Goal: Communication & Community: Answer question/provide support

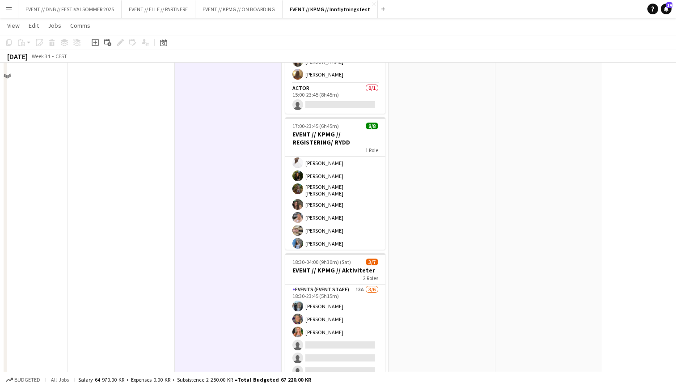
scroll to position [452, 0]
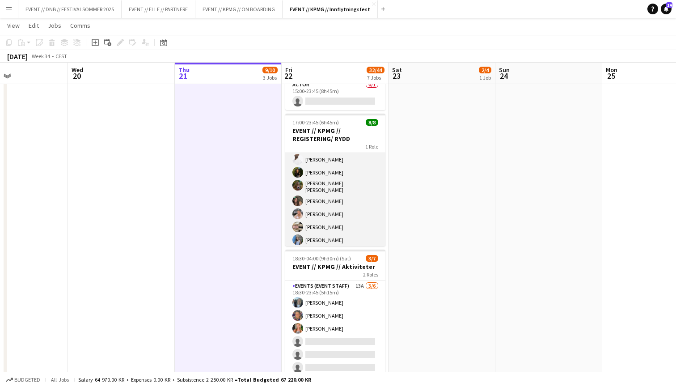
click at [333, 201] on app-card-role "Events (Event Staff) [DATE] 17:00-23:45 (6h45m) [PERSON_NAME] [PERSON_NAME] [PE…" at bounding box center [335, 187] width 100 height 124
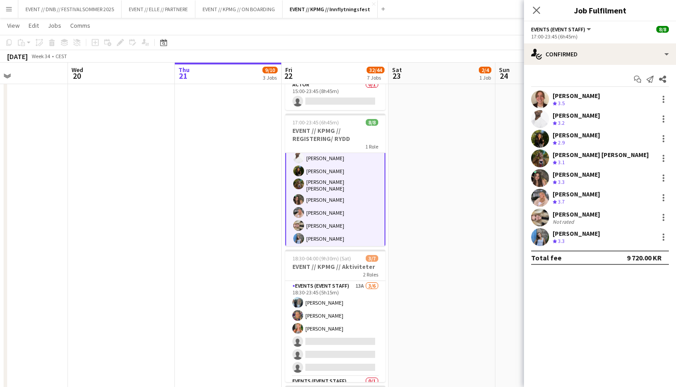
scroll to position [30, 0]
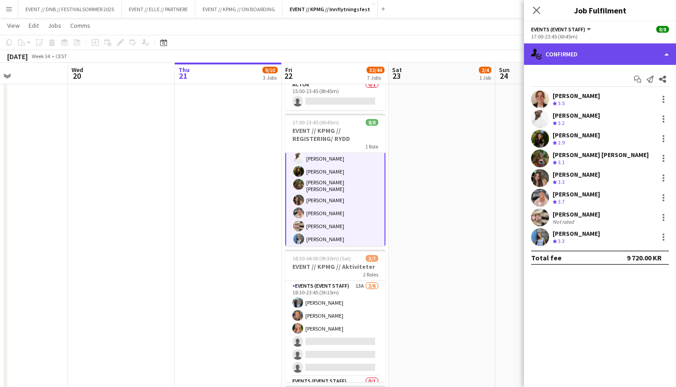
click at [630, 55] on div "single-neutral-actions-check-2 Confirmed" at bounding box center [600, 53] width 152 height 21
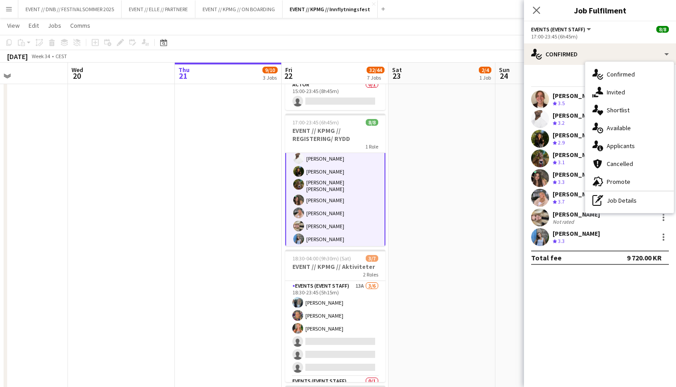
click at [594, 287] on mat-expansion-panel "check Confirmed Start chat Send notification Share [PERSON_NAME] Crew rating 3.…" at bounding box center [600, 226] width 152 height 322
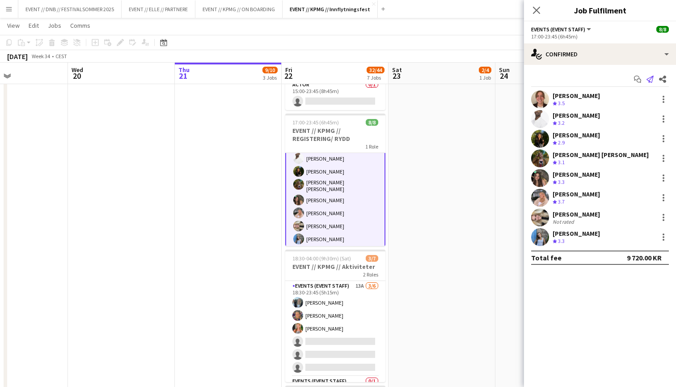
click at [653, 81] on icon "Send notification" at bounding box center [649, 79] width 7 height 7
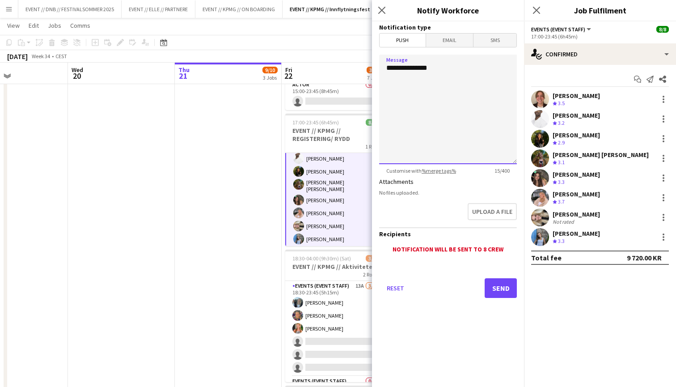
click at [502, 76] on textarea "**********" at bounding box center [448, 110] width 138 height 110
type textarea "**********"
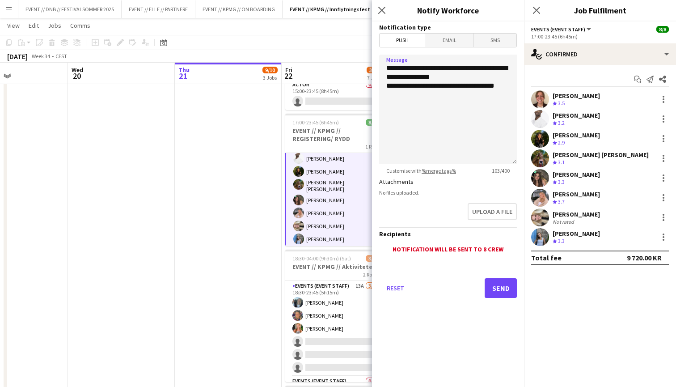
click at [505, 284] on button "Send" at bounding box center [501, 288] width 32 height 20
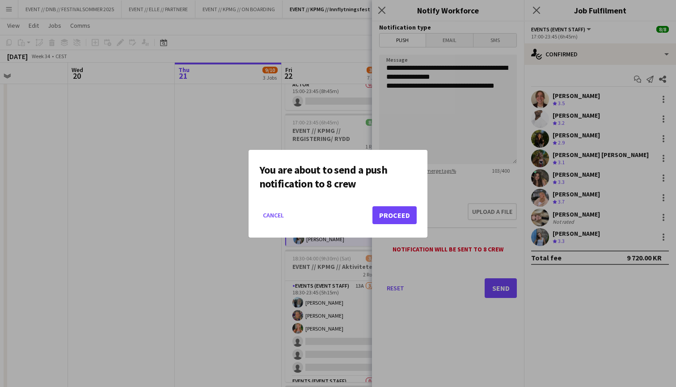
scroll to position [0, 0]
click at [393, 215] on button "Proceed" at bounding box center [394, 215] width 44 height 18
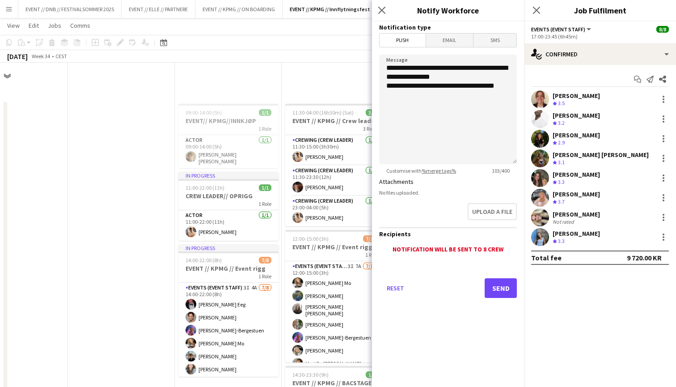
scroll to position [452, 0]
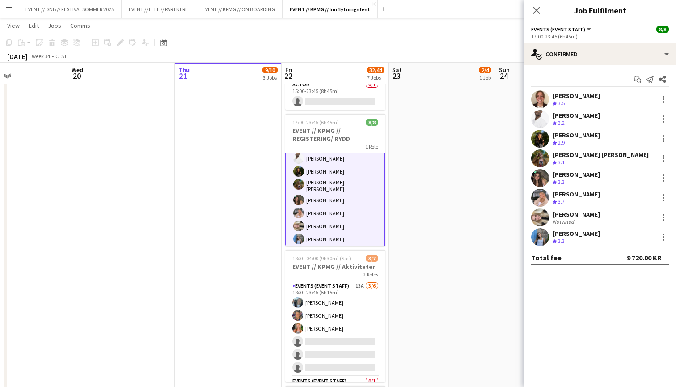
click at [489, 243] on app-date-cell "10:00-16:00 (6h) 2/4 EVENT // KPMG // tilbakelevering 1 Role Events (Event Staf…" at bounding box center [441, 101] width 107 height 906
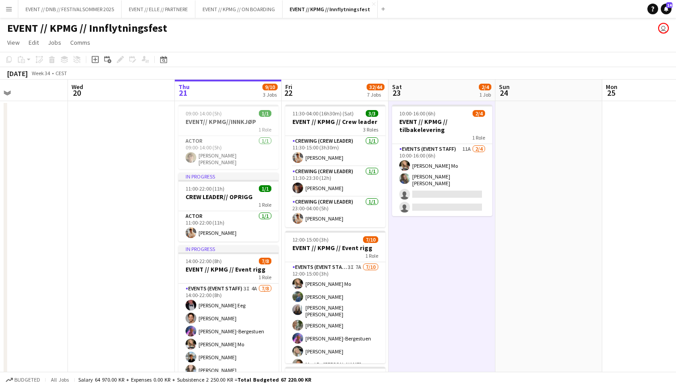
scroll to position [0, 0]
